Goal: Task Accomplishment & Management: Use online tool/utility

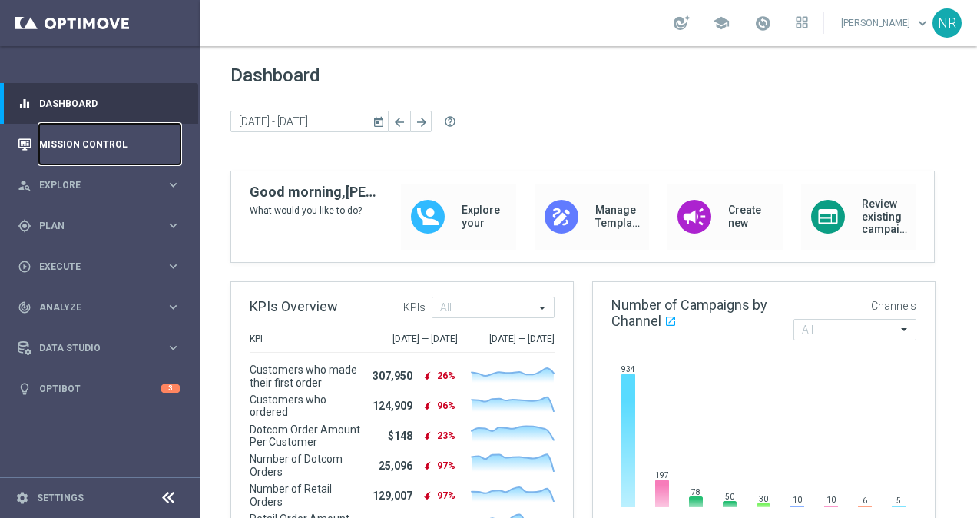
click at [53, 137] on link "Mission Control" at bounding box center [109, 144] width 141 height 41
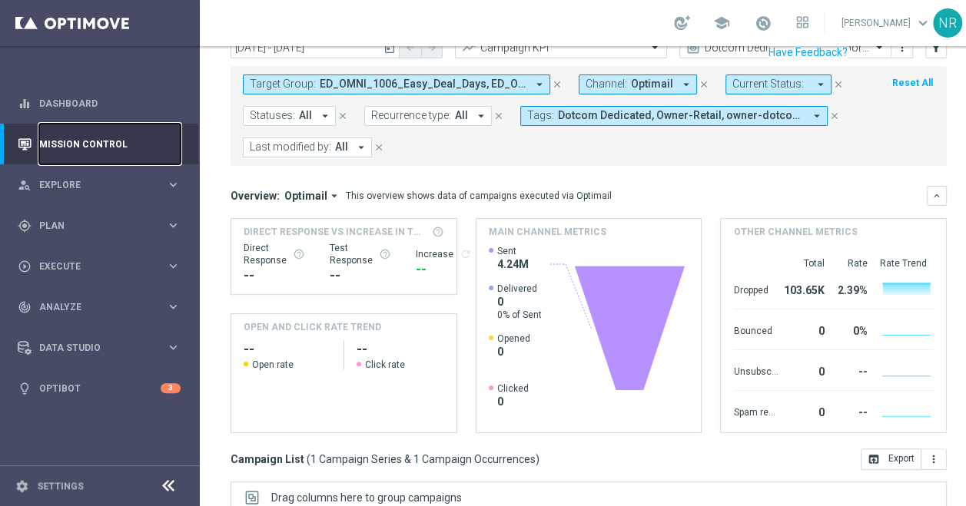
scroll to position [19, 0]
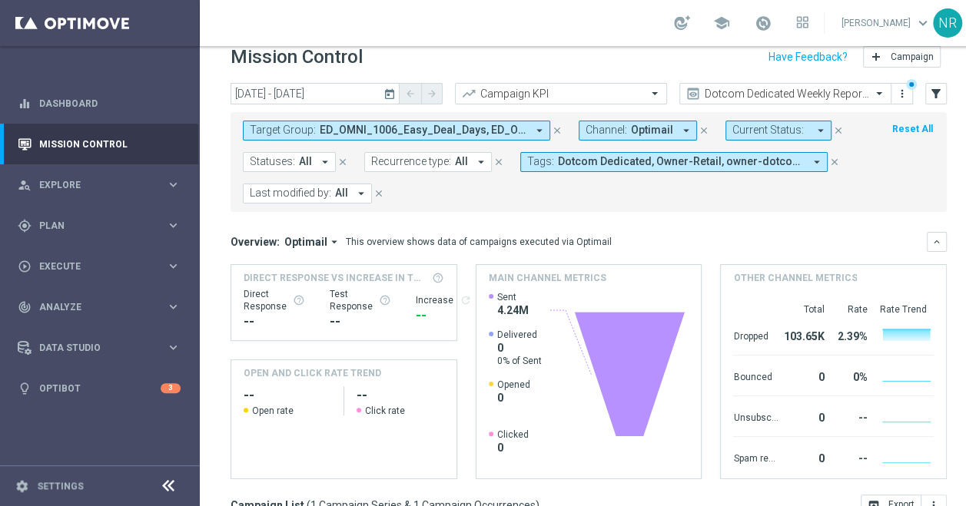
click at [392, 87] on icon "today" at bounding box center [390, 94] width 14 height 14
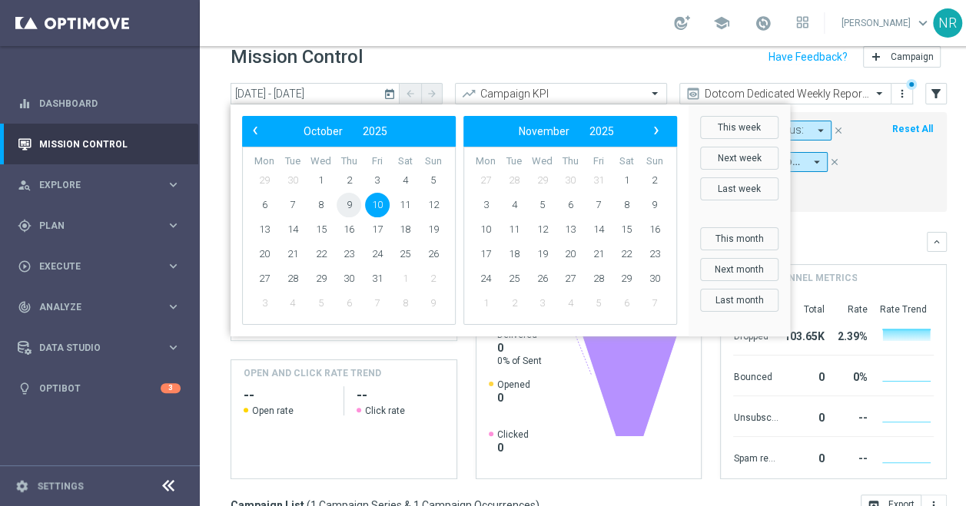
click at [342, 205] on span "9" at bounding box center [349, 205] width 25 height 25
click at [377, 207] on span "10" at bounding box center [377, 205] width 25 height 25
type input "[DATE] - [DATE]"
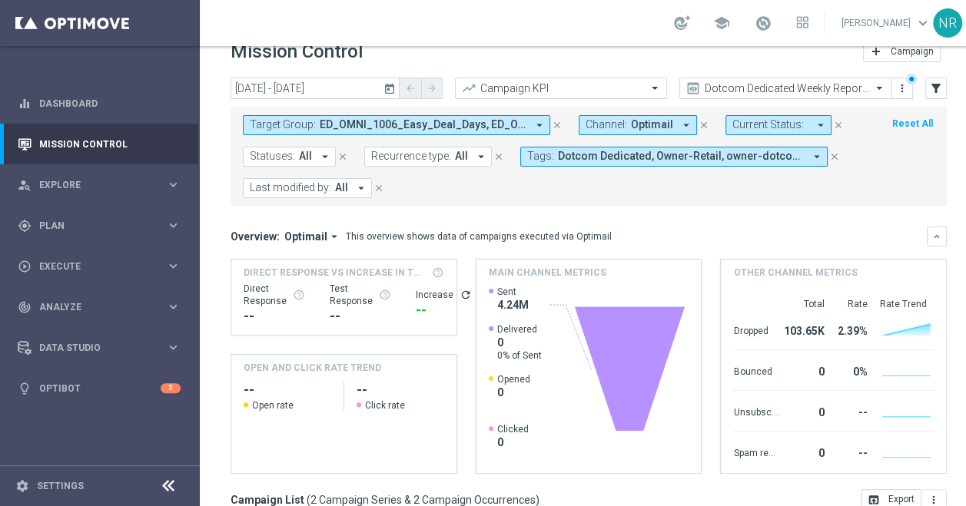
scroll to position [0, 0]
